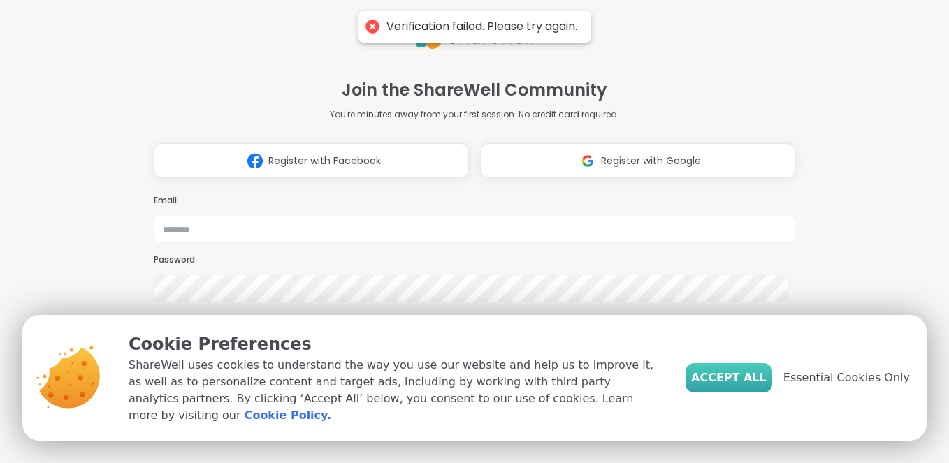
click at [733, 376] on span "Accept All" at bounding box center [728, 377] width 75 height 17
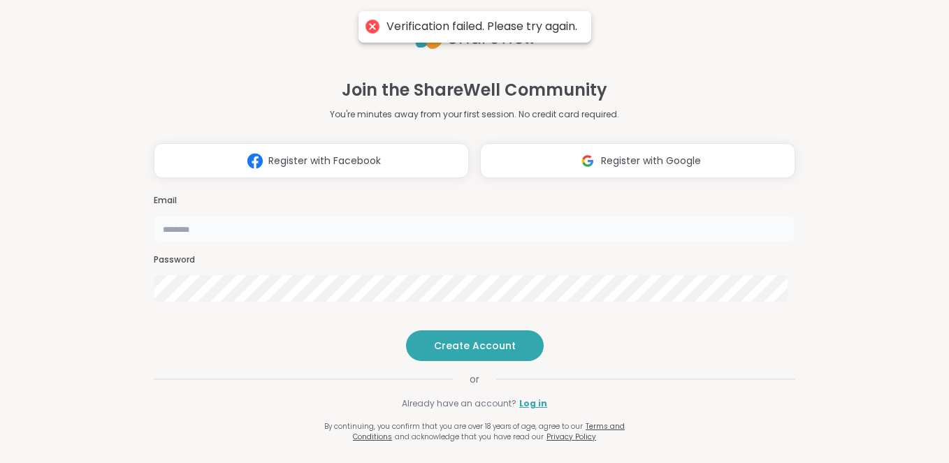
click at [499, 215] on input "email" at bounding box center [475, 229] width 642 height 28
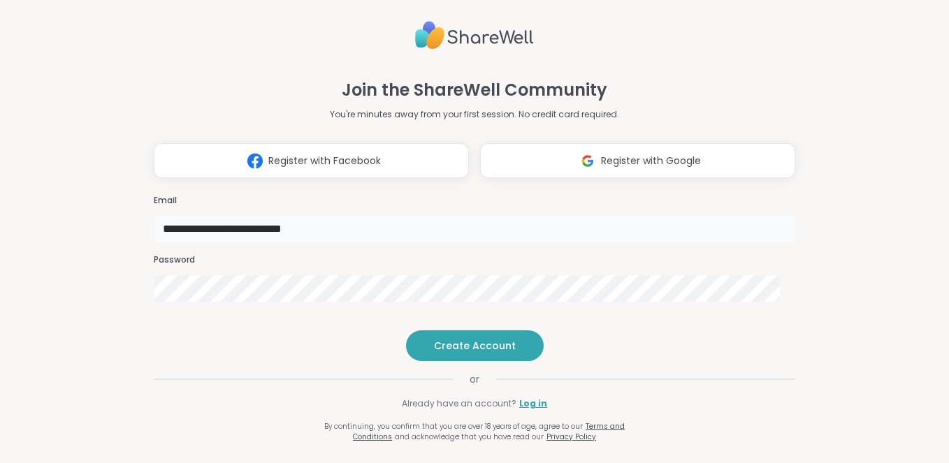
type input "**********"
click at [464, 353] on span "Create Account" at bounding box center [475, 346] width 82 height 14
